Goal: Transaction & Acquisition: Purchase product/service

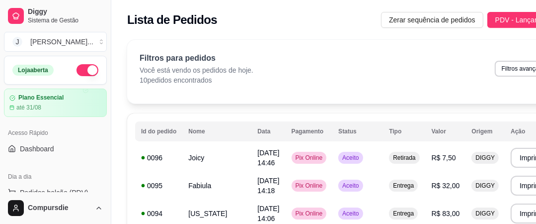
scroll to position [79, 0]
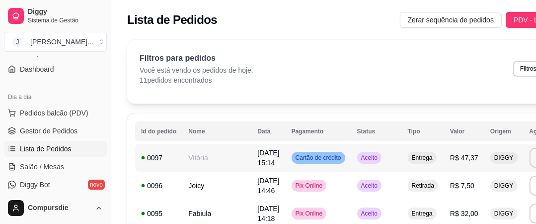
click at [257, 152] on span "[DATE] 15:14" at bounding box center [268, 158] width 22 height 18
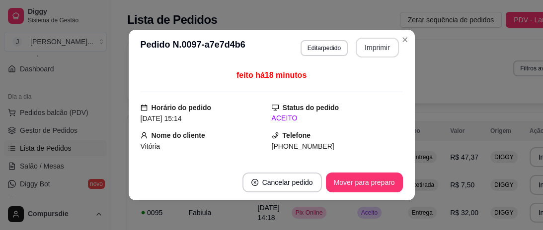
click at [370, 44] on button "Imprimir" at bounding box center [377, 48] width 43 height 20
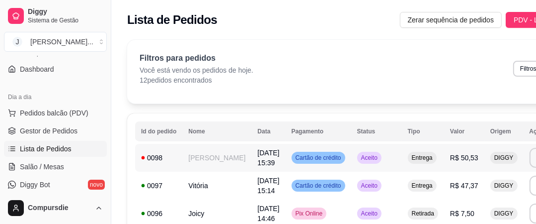
click at [257, 152] on span "[DATE] 15:39" at bounding box center [268, 158] width 22 height 18
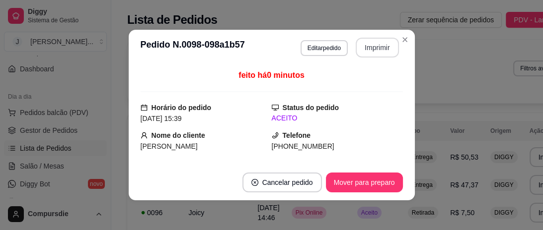
click at [379, 49] on button "Imprimir" at bounding box center [377, 48] width 43 height 20
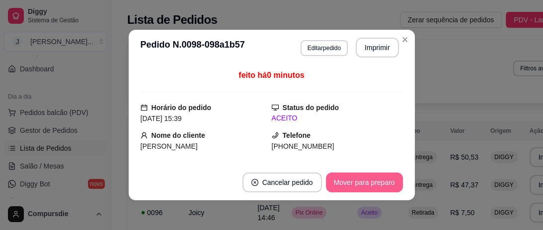
click at [364, 179] on button "Mover para preparo" at bounding box center [364, 183] width 77 height 20
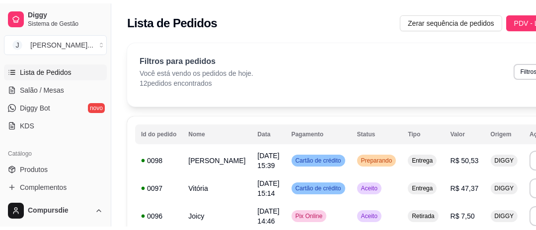
scroll to position [199, 0]
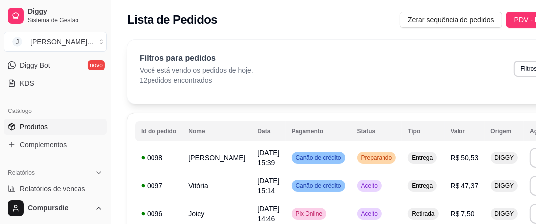
click at [44, 130] on span "Produtos" at bounding box center [34, 127] width 28 height 10
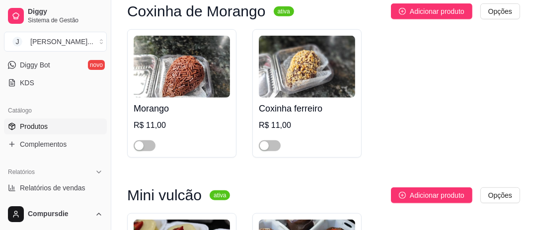
scroll to position [5961, 0]
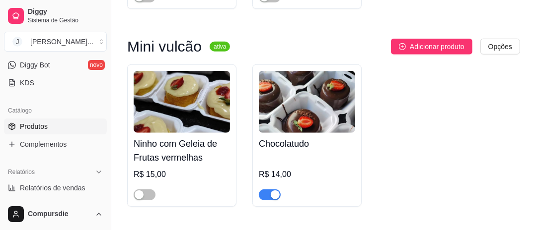
click at [265, 190] on span "button" at bounding box center [270, 195] width 22 height 11
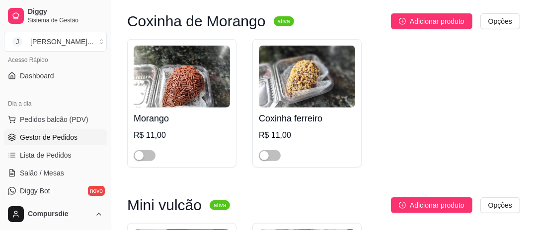
scroll to position [79, 0]
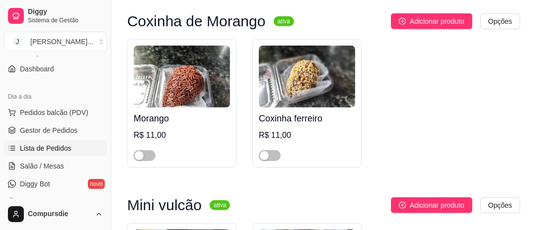
click at [62, 147] on span "Lista de Pedidos" at bounding box center [46, 149] width 52 height 10
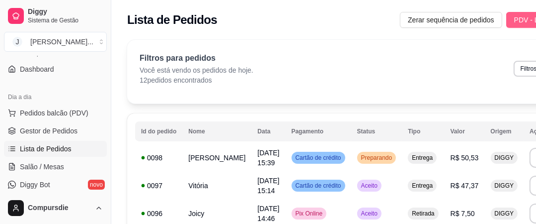
click at [525, 15] on span "PDV - Lançar pedido" at bounding box center [546, 19] width 65 height 11
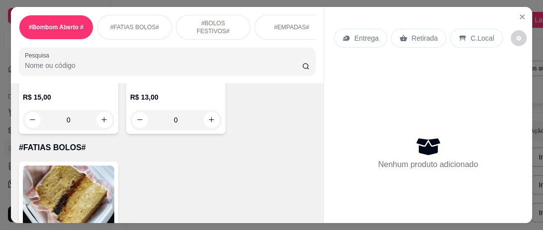
scroll to position [278, 0]
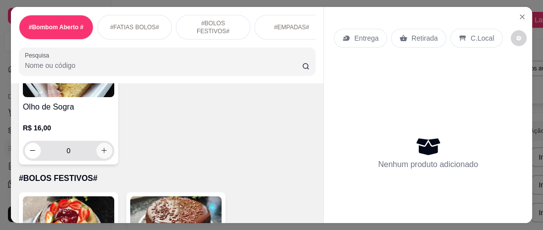
click at [101, 157] on button "increase-product-quantity" at bounding box center [104, 151] width 16 height 16
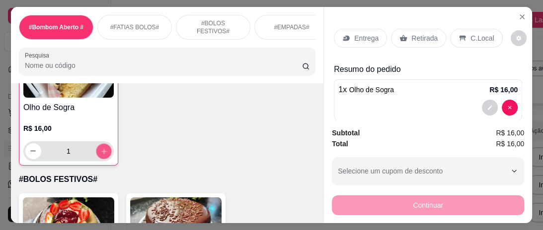
click at [101, 158] on button "increase-product-quantity" at bounding box center [103, 151] width 15 height 15
type input "2"
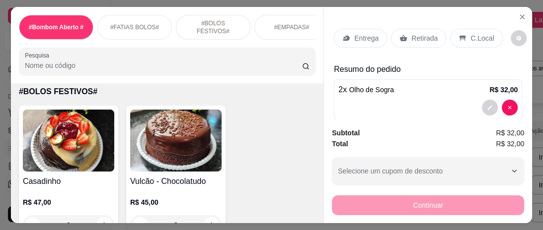
scroll to position [397, 0]
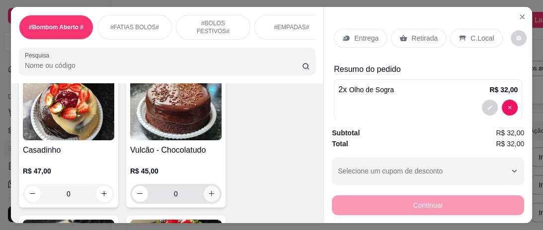
click at [212, 196] on icon "increase-product-quantity" at bounding box center [211, 193] width 7 height 7
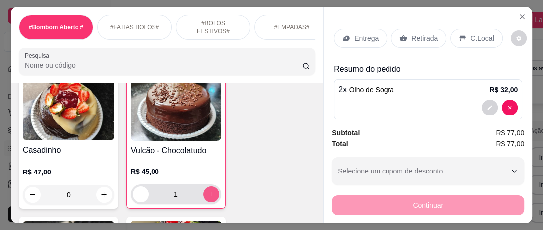
type input "1"
click at [367, 35] on p "Entrega" at bounding box center [366, 38] width 24 height 10
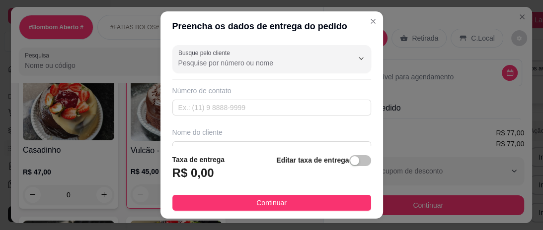
scroll to position [40, 0]
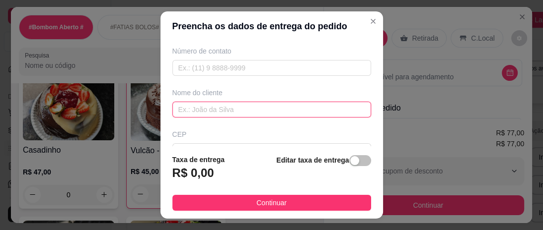
click at [238, 115] on input "text" at bounding box center [271, 110] width 199 height 16
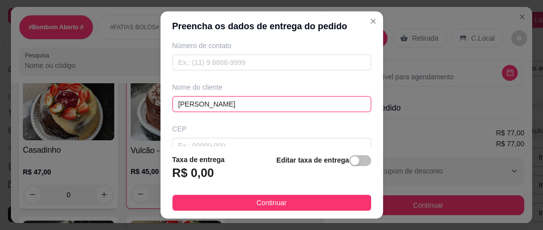
scroll to position [0, 0]
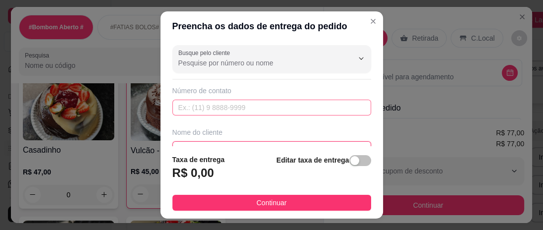
type input "[PERSON_NAME]"
click at [209, 105] on input "text" at bounding box center [271, 108] width 199 height 16
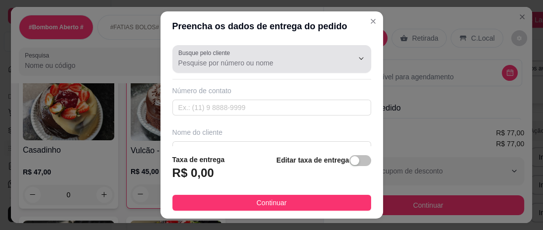
click at [218, 56] on label "Busque pelo cliente" at bounding box center [205, 53] width 55 height 8
click at [218, 58] on input "Busque pelo cliente" at bounding box center [257, 63] width 159 height 10
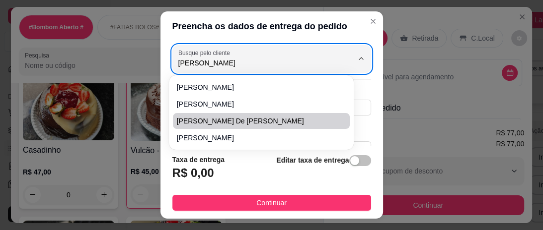
click at [244, 124] on span "[PERSON_NAME] de [PERSON_NAME]" at bounding box center [256, 121] width 159 height 10
type input "[PERSON_NAME] de [PERSON_NAME]"
type input "77988482872"
type input "[PERSON_NAME] de [PERSON_NAME]"
type input "45028610"
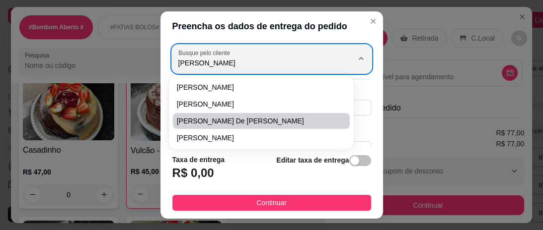
type input "Rua TG Doze"
type input "500"
type input "Boa Vista"
type input "Vitória da Conquista"
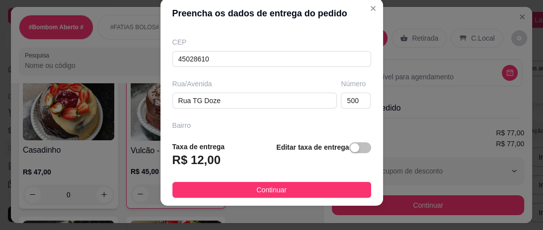
scroll to position [20, 0]
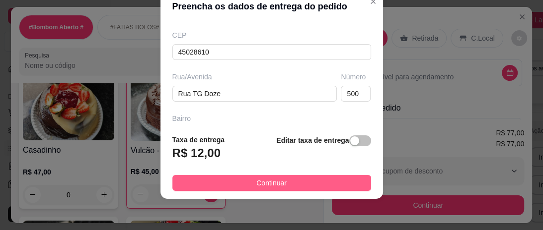
type input "[PERSON_NAME] de [PERSON_NAME]"
click at [270, 182] on span "Continuar" at bounding box center [271, 183] width 30 height 11
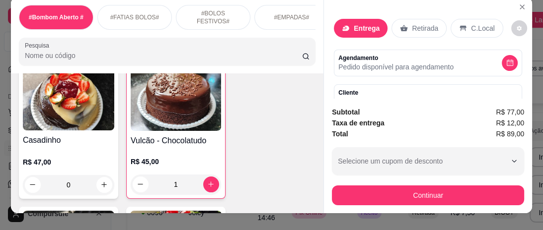
scroll to position [0, 0]
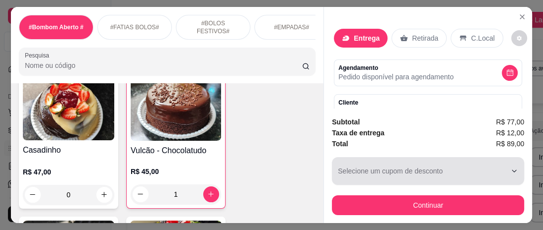
click at [420, 173] on div "button" at bounding box center [422, 171] width 168 height 20
click at [380, 161] on div "button" at bounding box center [422, 171] width 168 height 20
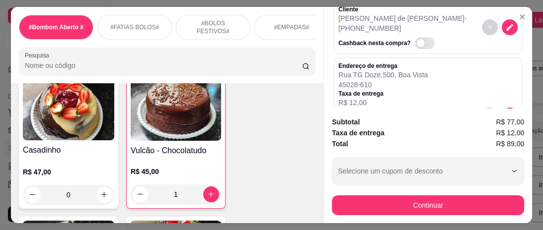
scroll to position [79, 0]
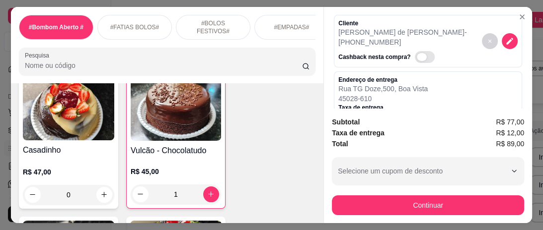
click at [420, 52] on span "Automatic updates" at bounding box center [425, 57] width 20 height 12
click at [420, 59] on input "Automatic updates" at bounding box center [417, 62] width 6 height 6
click at [415, 54] on span "Automatic updates" at bounding box center [425, 57] width 20 height 12
click at [414, 59] on input "Automatic updates" at bounding box center [417, 62] width 6 height 6
checkbox input "false"
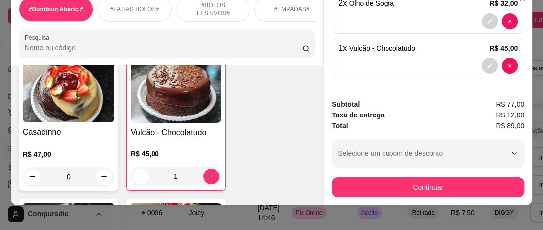
scroll to position [28, 0]
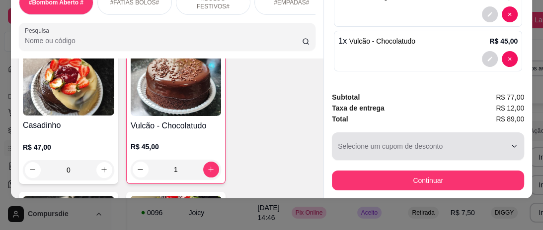
click at [416, 142] on div "button" at bounding box center [422, 147] width 168 height 20
click at [505, 133] on button "Selecione um cupom de desconto" at bounding box center [428, 147] width 192 height 28
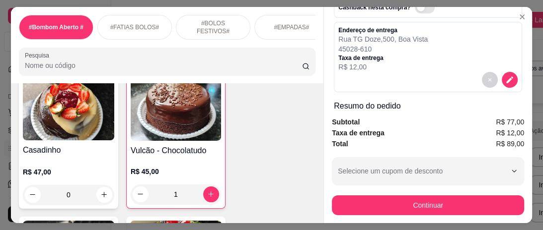
scroll to position [115, 0]
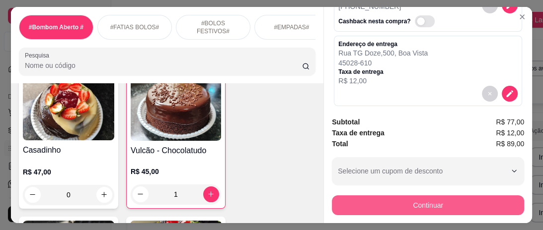
click at [418, 202] on button "Continuar" at bounding box center [428, 206] width 192 height 20
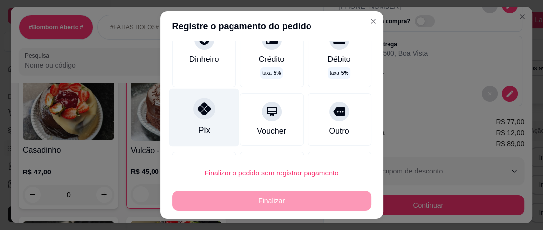
click at [199, 117] on div at bounding box center [204, 109] width 22 height 22
type input "R$ 0,00"
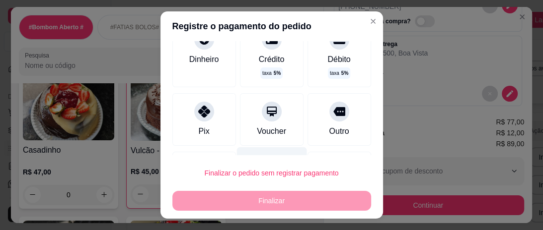
scroll to position [70, 0]
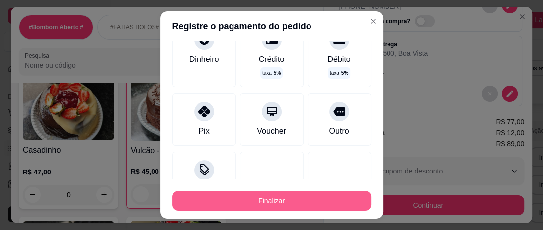
click at [275, 199] on button "Finalizar" at bounding box center [271, 201] width 199 height 20
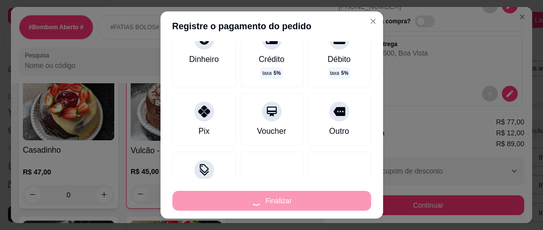
type input "0"
type input "-R$ 89,00"
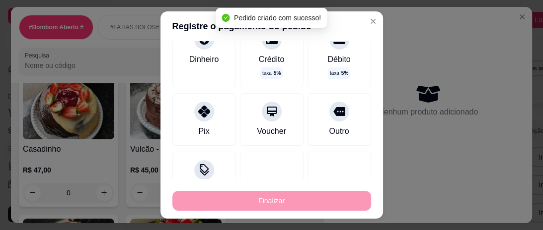
scroll to position [397, 0]
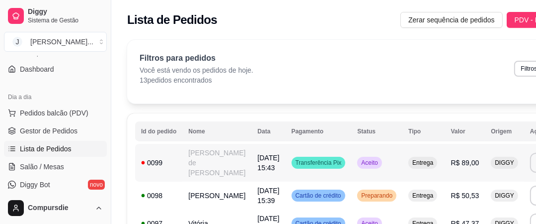
click at [177, 163] on td "0099" at bounding box center [158, 163] width 47 height 38
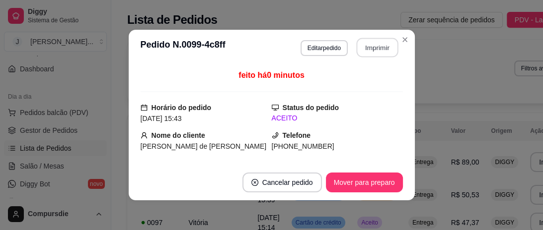
click at [364, 50] on button "Imprimir" at bounding box center [377, 47] width 42 height 19
